Goal: Information Seeking & Learning: Learn about a topic

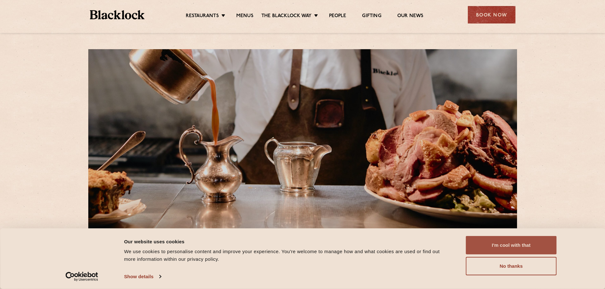
click at [514, 247] on button "I'm cool with that" at bounding box center [511, 245] width 91 height 18
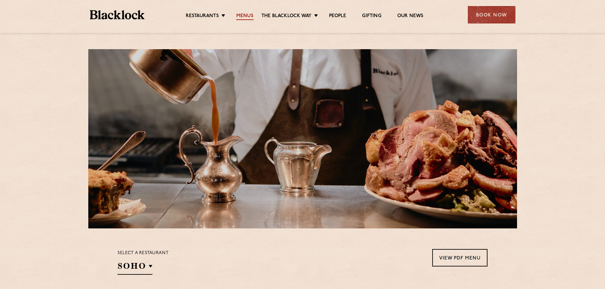
click at [248, 15] on link "Menus" at bounding box center [244, 16] width 17 height 7
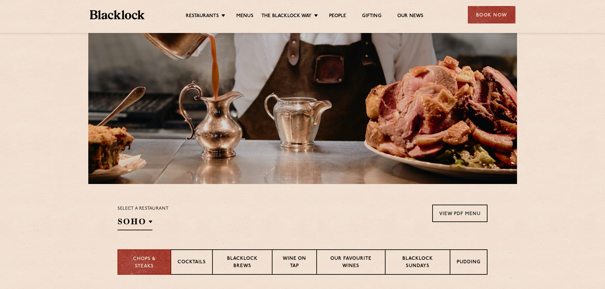
scroll to position [127, 0]
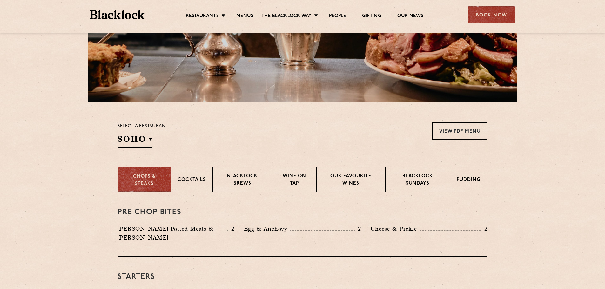
click at [198, 183] on p "Cocktails" at bounding box center [191, 180] width 28 height 8
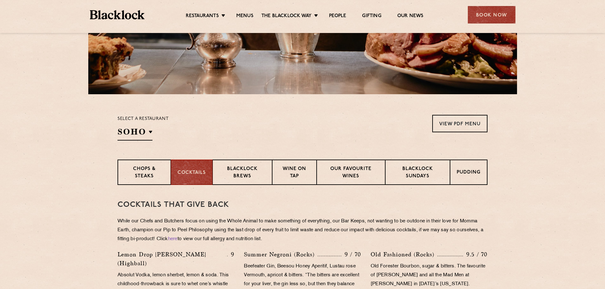
scroll to position [126, 0]
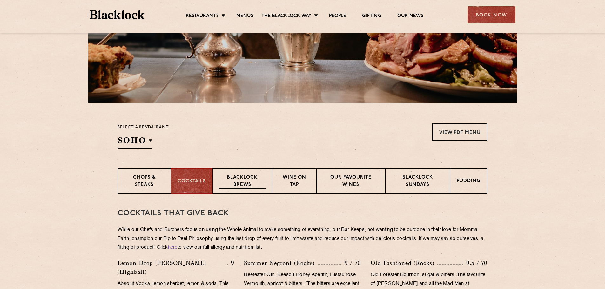
click at [249, 188] on p "Blacklock Brews" at bounding box center [242, 181] width 46 height 15
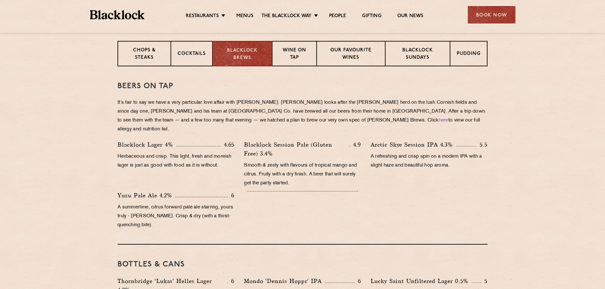
scroll to position [253, 0]
click at [302, 57] on p "Wine on Tap" at bounding box center [294, 54] width 31 height 15
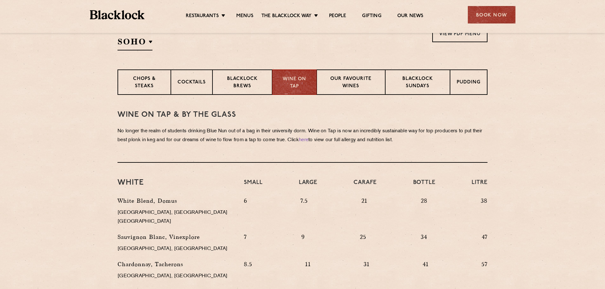
scroll to position [215, 0]
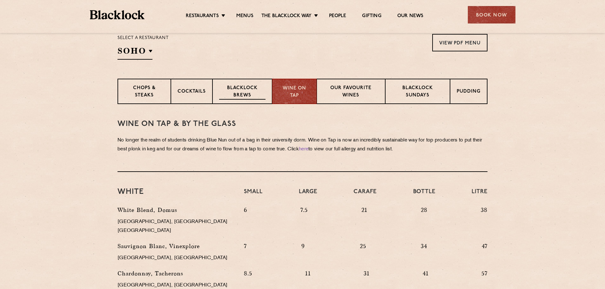
click at [236, 91] on p "Blacklock Brews" at bounding box center [242, 92] width 46 height 15
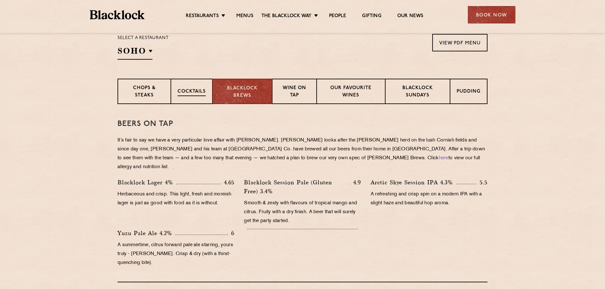
click at [196, 93] on p "Cocktails" at bounding box center [191, 92] width 28 height 8
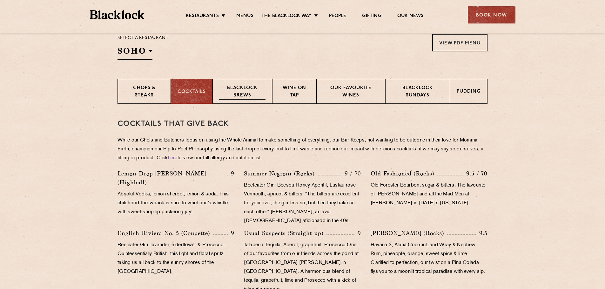
click at [255, 92] on p "Blacklock Brews" at bounding box center [242, 92] width 46 height 15
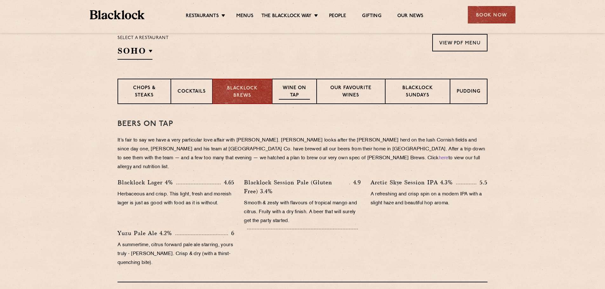
click at [289, 91] on p "Wine on Tap" at bounding box center [294, 92] width 31 height 15
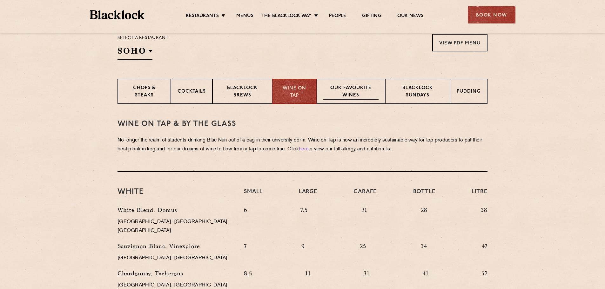
click at [343, 90] on p "Our favourite wines" at bounding box center [350, 92] width 55 height 15
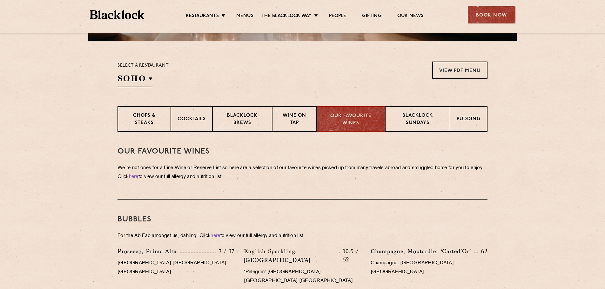
scroll to position [183, 0]
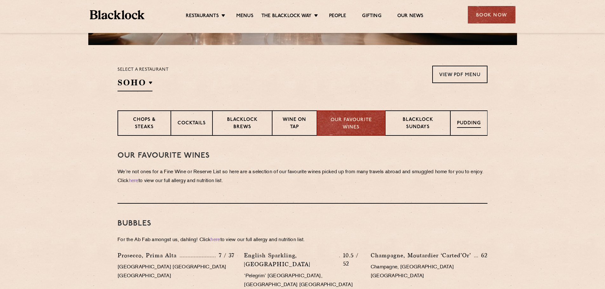
click at [470, 125] on p "Pudding" at bounding box center [469, 124] width 24 height 8
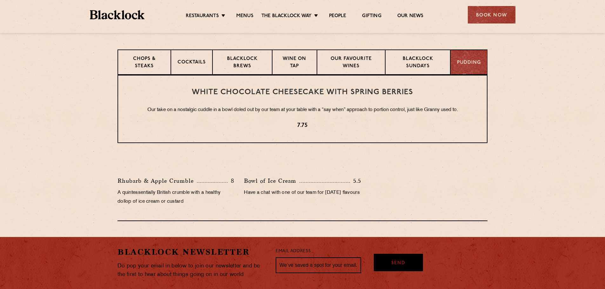
scroll to position [247, 0]
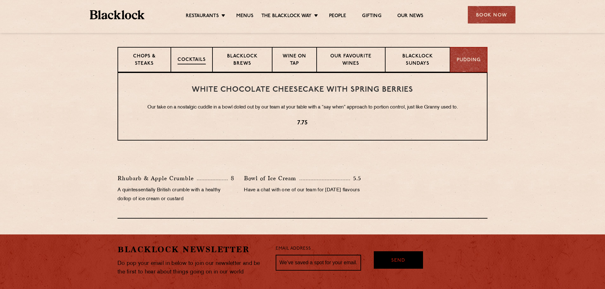
click at [189, 56] on div "Cocktails" at bounding box center [192, 59] width 42 height 25
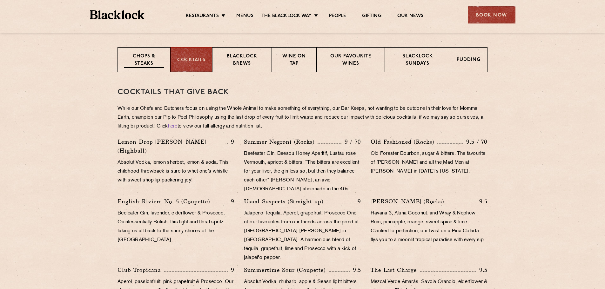
click at [160, 59] on p "Chops & Steaks" at bounding box center [144, 60] width 40 height 15
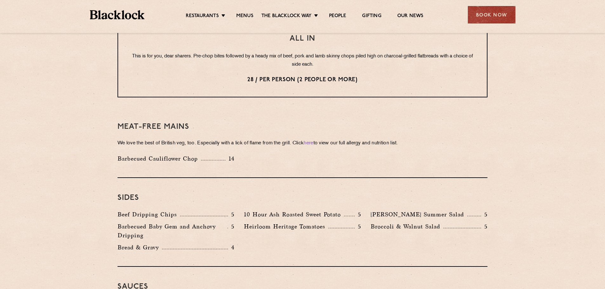
scroll to position [882, 0]
